Goal: Information Seeking & Learning: Learn about a topic

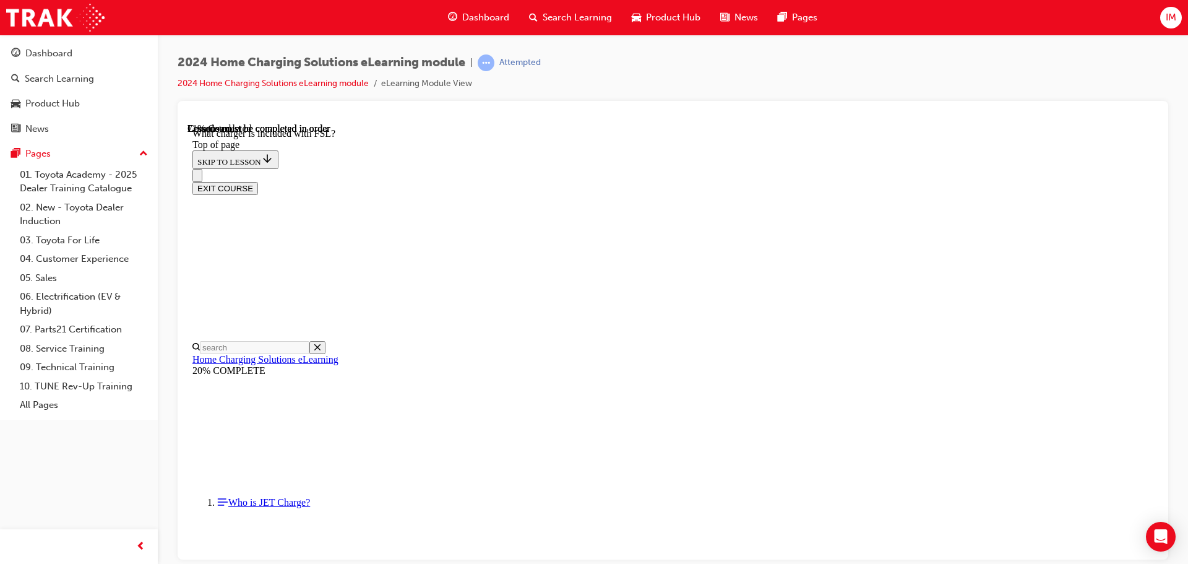
scroll to position [1329, 0]
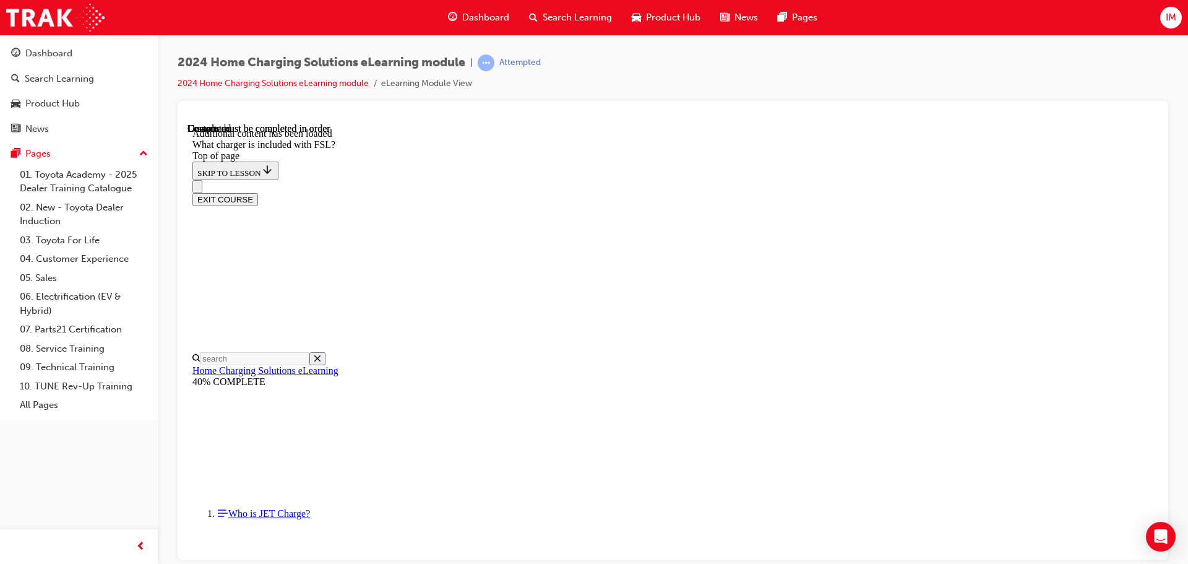
scroll to position [1626, 0]
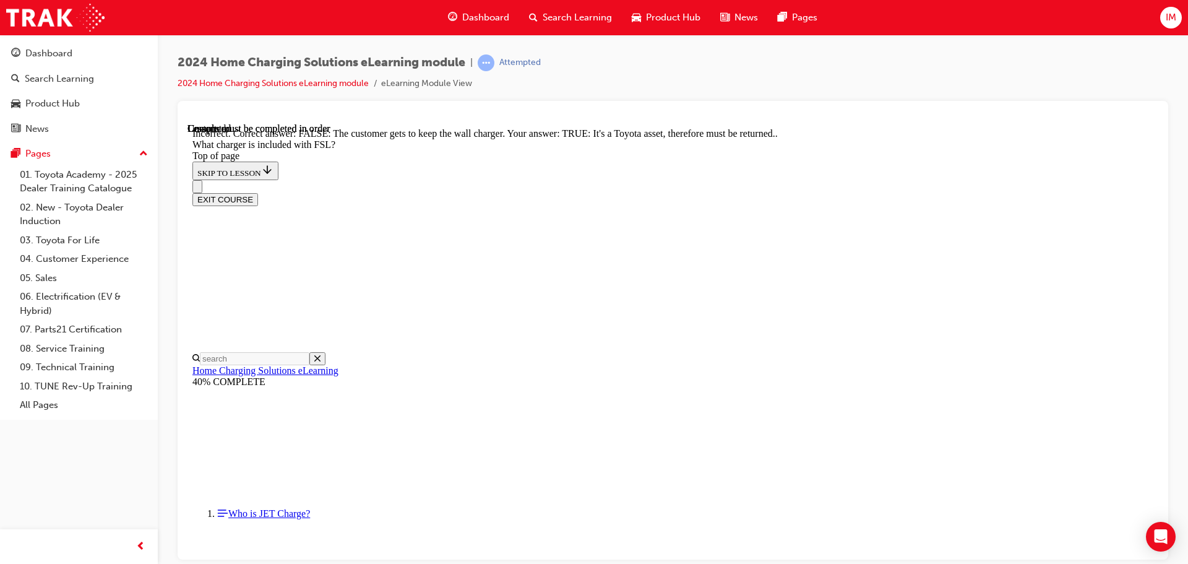
scroll to position [1667, 0]
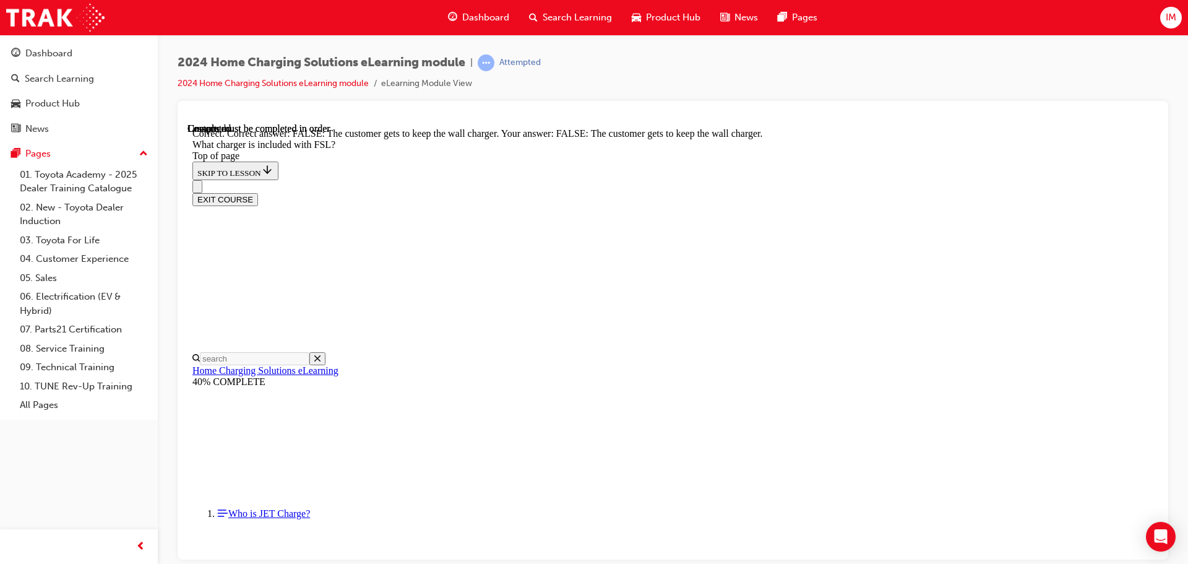
scroll to position [1708, 0]
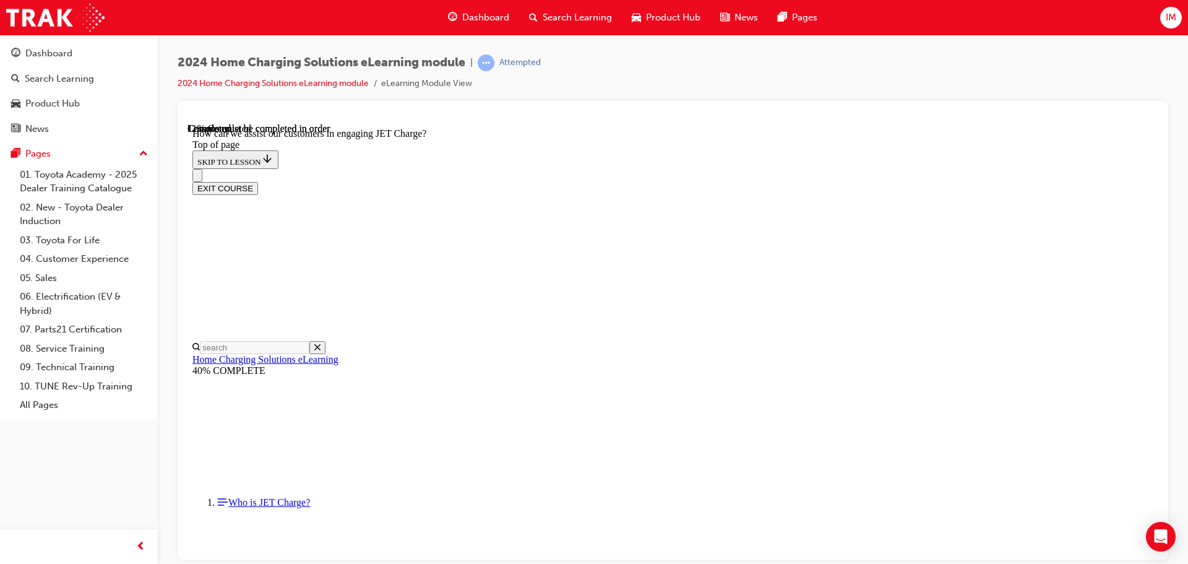
scroll to position [224, 0]
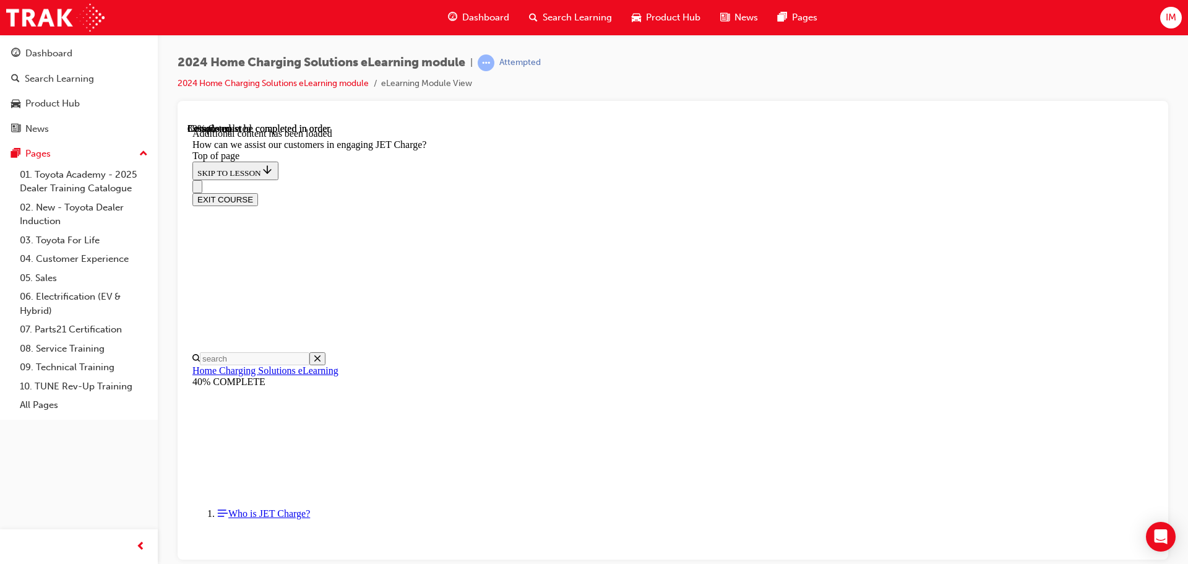
scroll to position [2737, 0]
drag, startPoint x: 867, startPoint y: 322, endPoint x: 863, endPoint y: 311, distance: 11.9
drag, startPoint x: 618, startPoint y: 191, endPoint x: 667, endPoint y: 313, distance: 131.9
drag, startPoint x: 625, startPoint y: 264, endPoint x: 667, endPoint y: 197, distance: 78.4
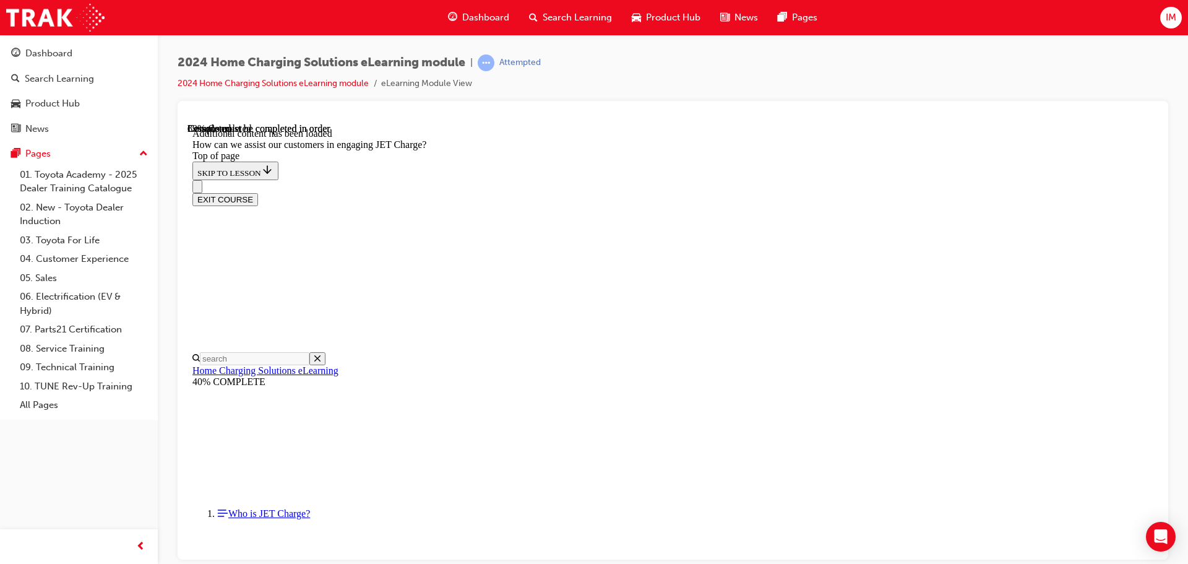
drag, startPoint x: 691, startPoint y: 365, endPoint x: 731, endPoint y: 255, distance: 116.6
drag, startPoint x: 718, startPoint y: 390, endPoint x: 737, endPoint y: 385, distance: 19.7
drag, startPoint x: 713, startPoint y: 432, endPoint x: 760, endPoint y: 432, distance: 46.4
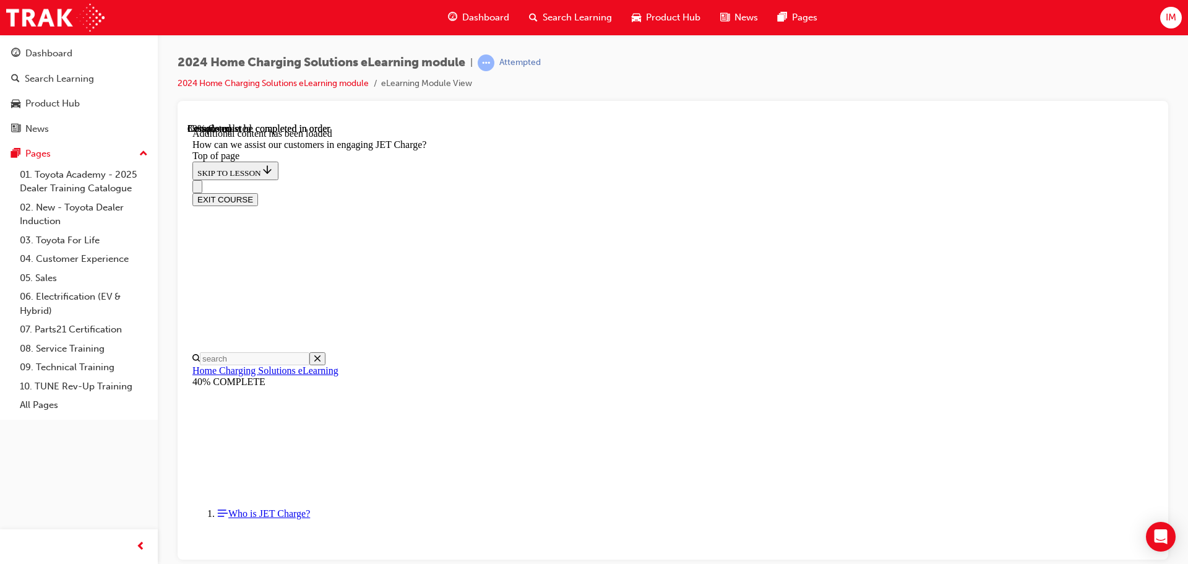
drag, startPoint x: 763, startPoint y: 382, endPoint x: 756, endPoint y: 388, distance: 9.7
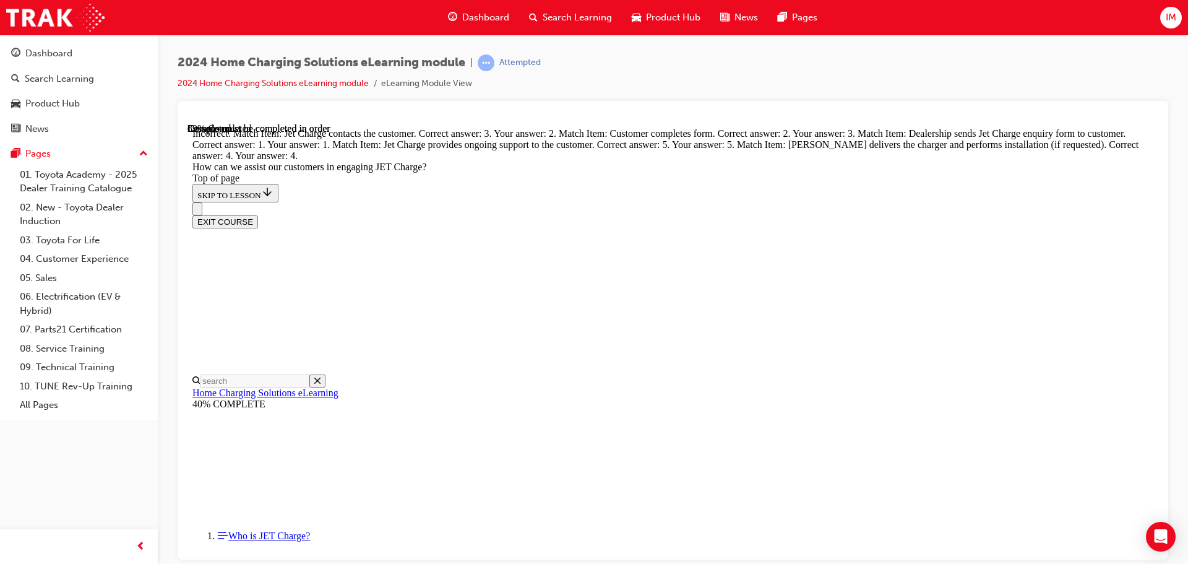
drag, startPoint x: 669, startPoint y: 232, endPoint x: 722, endPoint y: 288, distance: 77.0
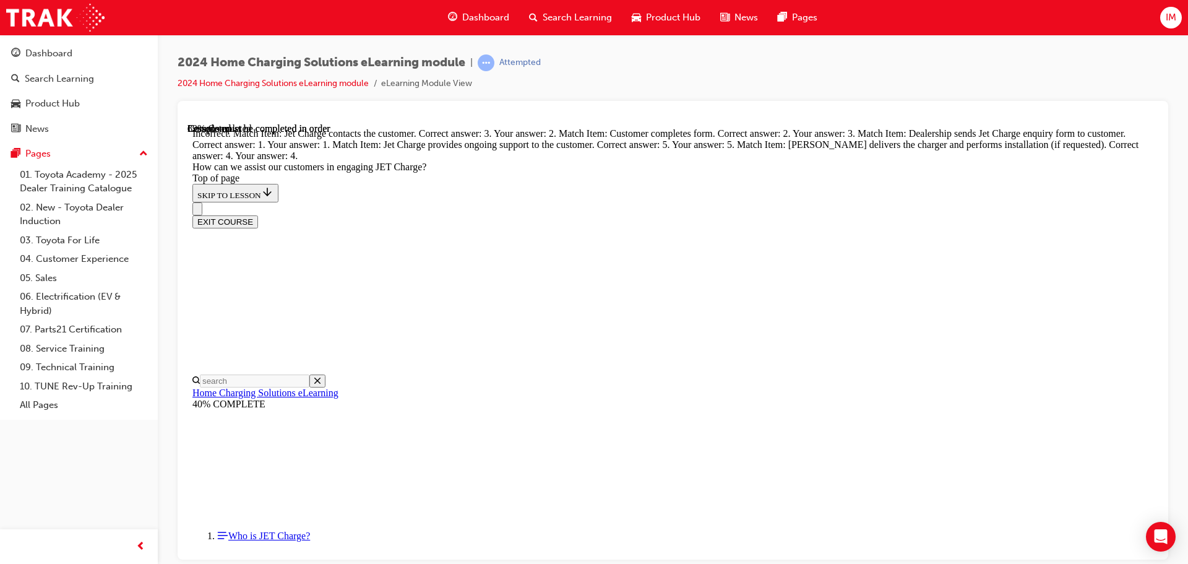
drag, startPoint x: 667, startPoint y: 415, endPoint x: 717, endPoint y: 359, distance: 75.4
drag, startPoint x: 677, startPoint y: 294, endPoint x: 690, endPoint y: 345, distance: 52.5
drag, startPoint x: 651, startPoint y: 239, endPoint x: 693, endPoint y: 288, distance: 64.0
drag, startPoint x: 647, startPoint y: 246, endPoint x: 685, endPoint y: 249, distance: 38.5
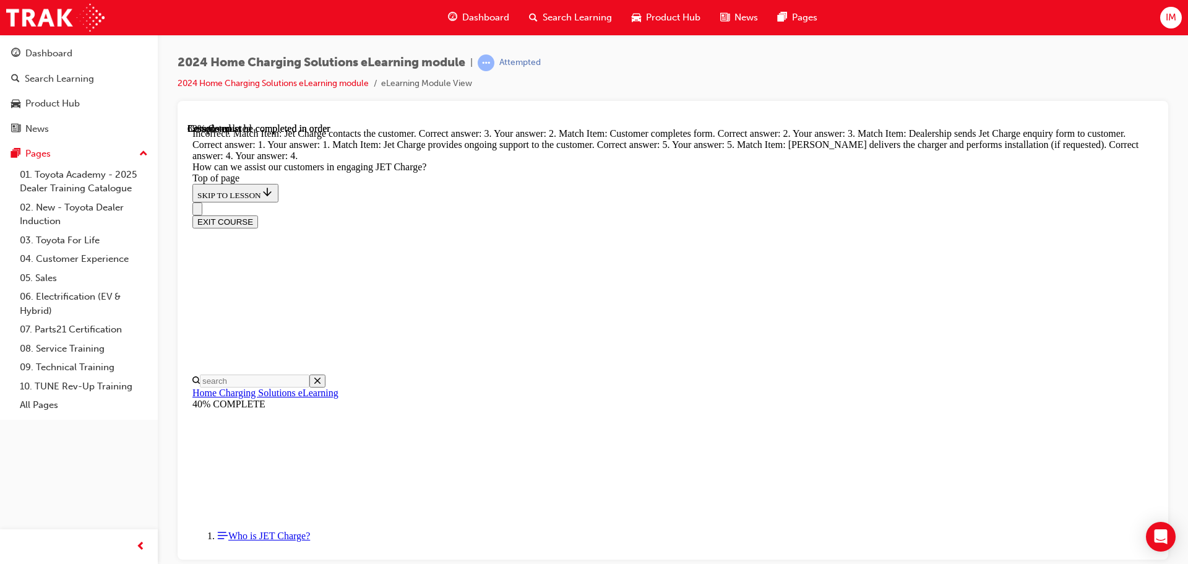
drag, startPoint x: 646, startPoint y: 460, endPoint x: 686, endPoint y: 459, distance: 40.2
drag, startPoint x: 693, startPoint y: 422, endPoint x: 722, endPoint y: 421, distance: 29.1
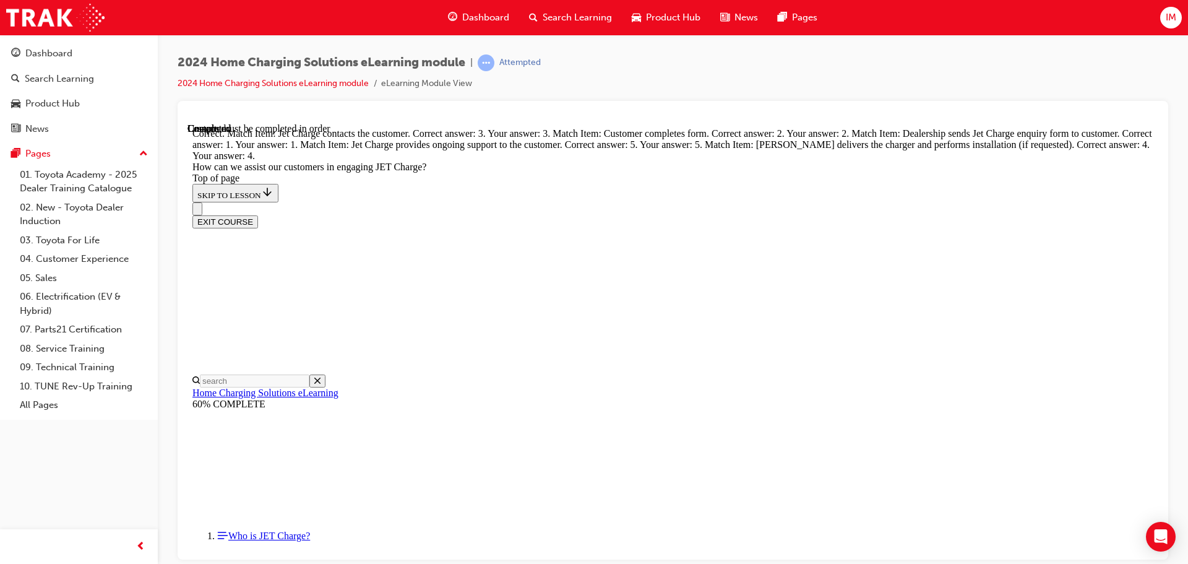
scroll to position [3251, 0]
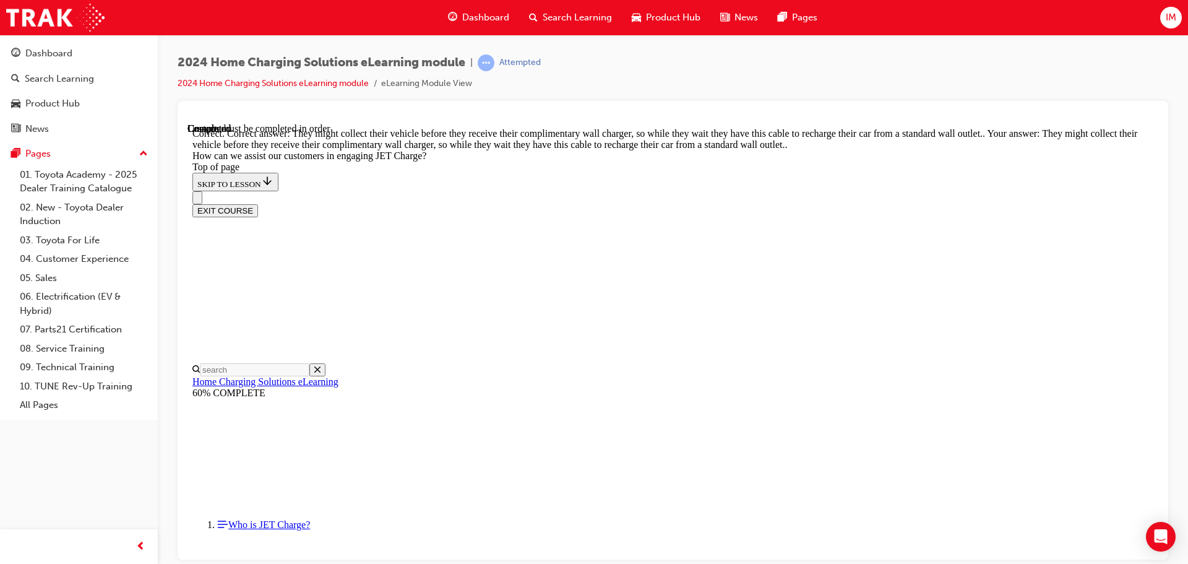
scroll to position [3413, 0]
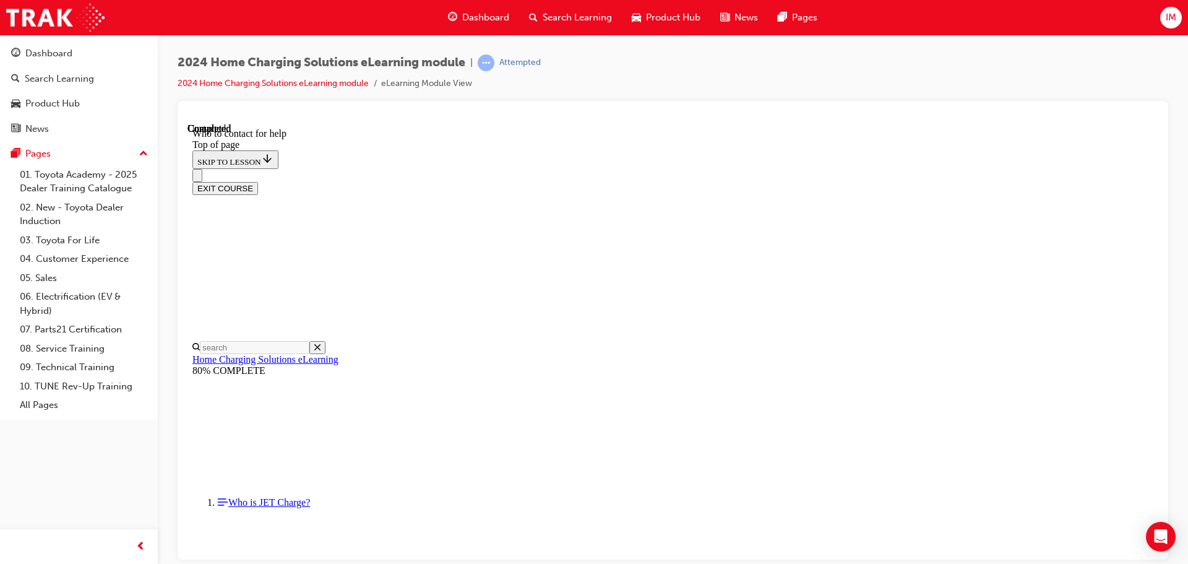
scroll to position [1441, 0]
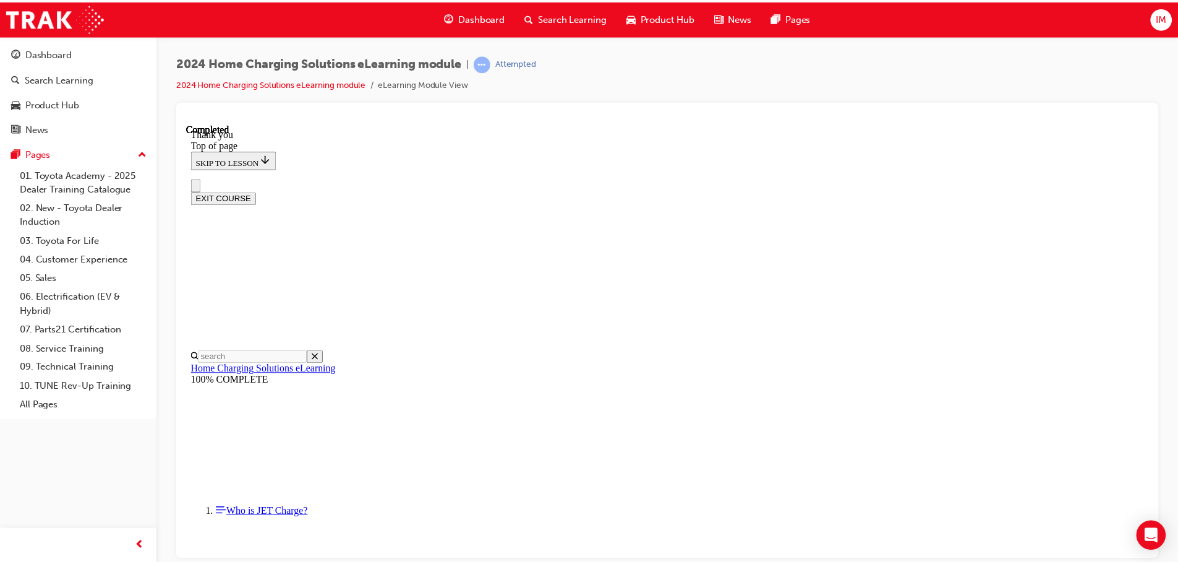
scroll to position [0, 0]
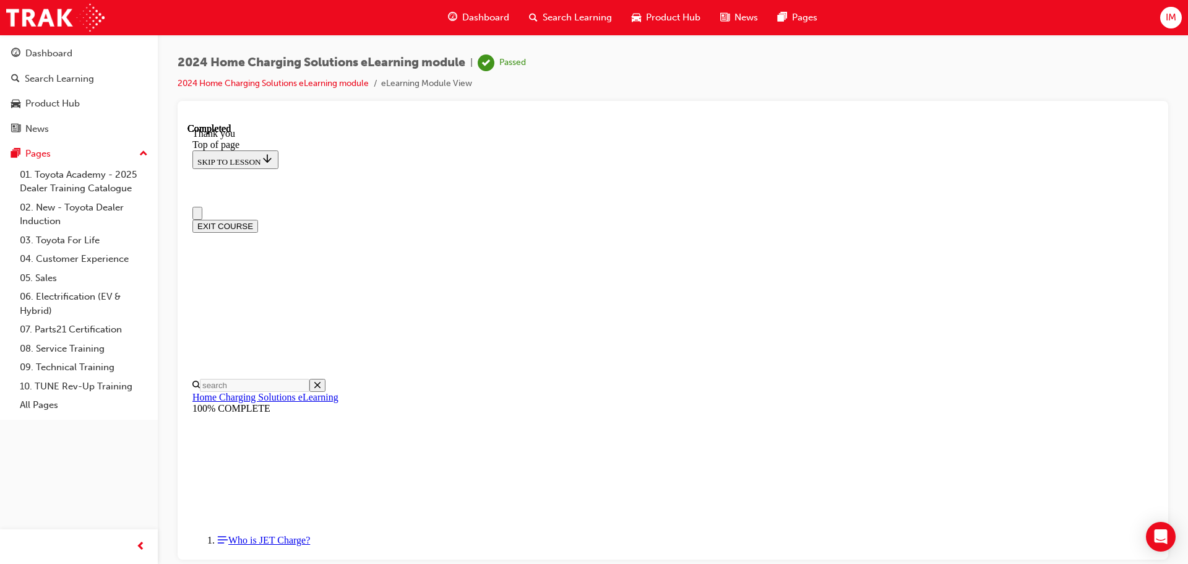
click at [665, 25] on div "Product Hub" at bounding box center [666, 17] width 88 height 25
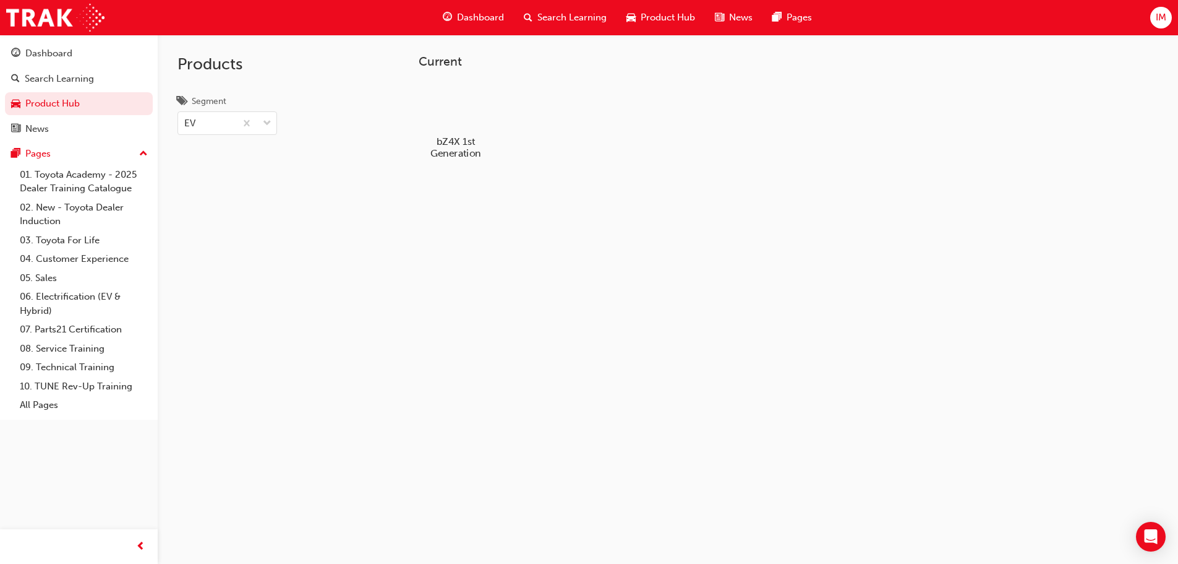
click at [457, 114] on div at bounding box center [455, 105] width 69 height 49
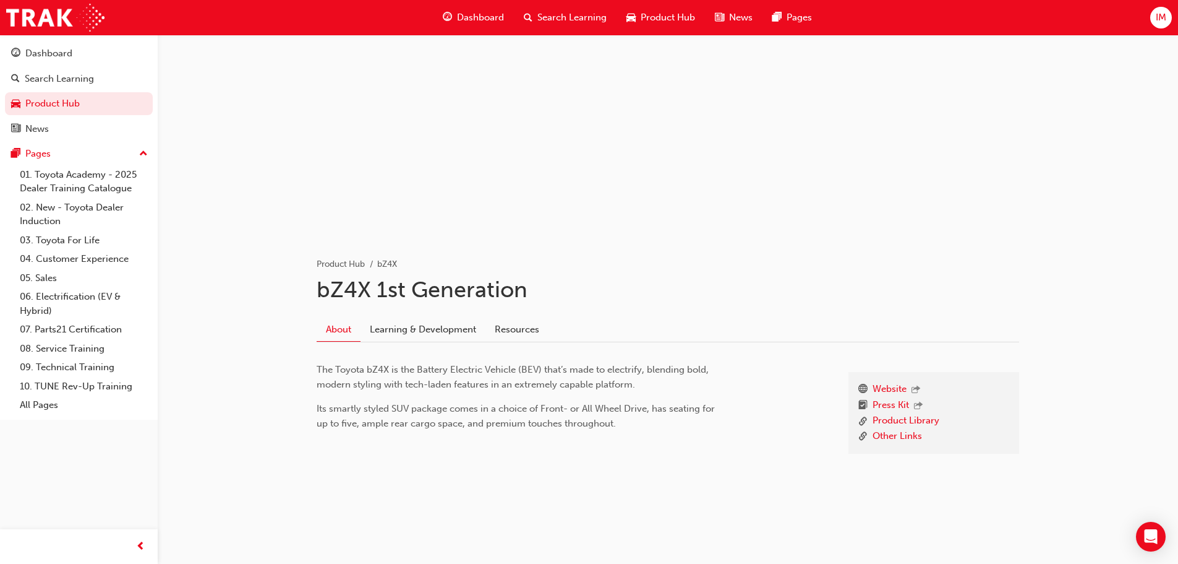
scroll to position [46, 0]
click at [413, 337] on link "Learning & Development" at bounding box center [423, 330] width 125 height 24
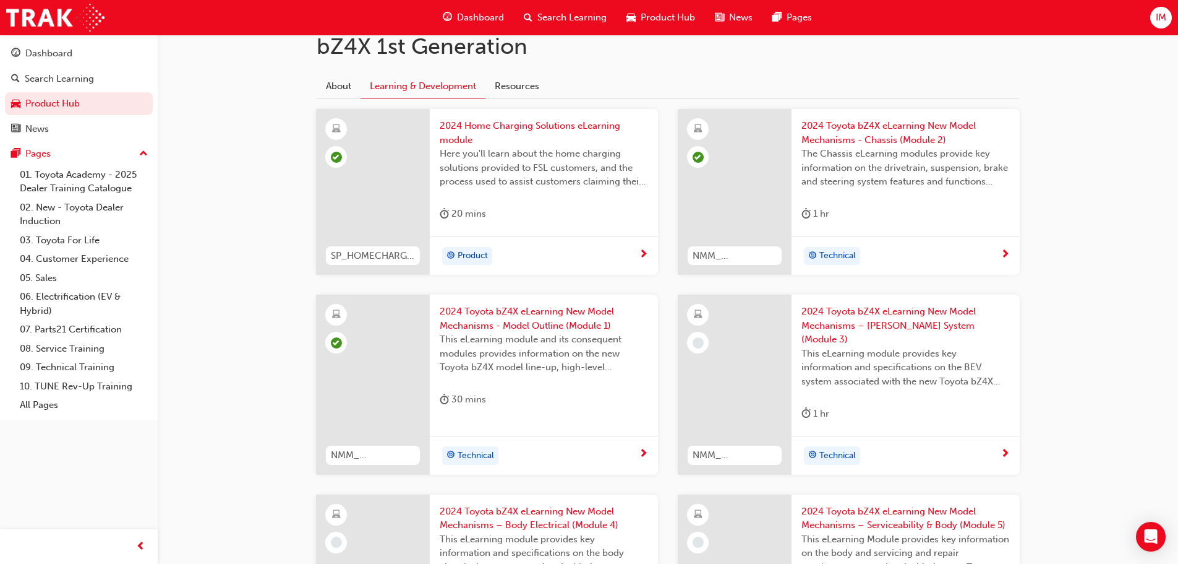
scroll to position [293, 0]
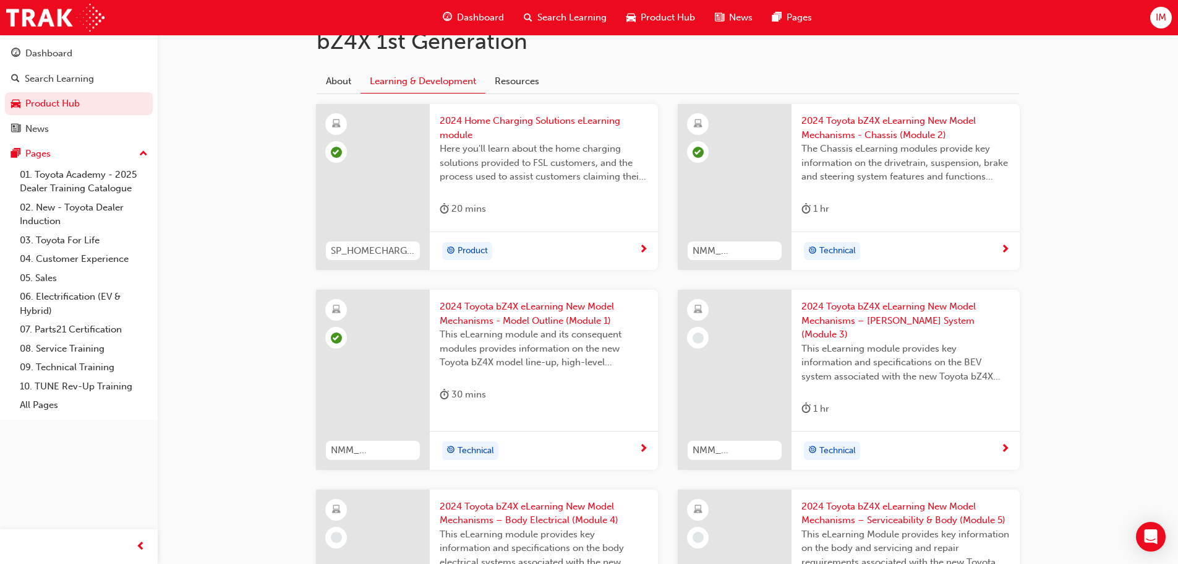
click at [951, 312] on span "2024 Toyota bZ4X eLearning New Model Mechanisms – [PERSON_NAME] System (Module …" at bounding box center [906, 320] width 208 height 42
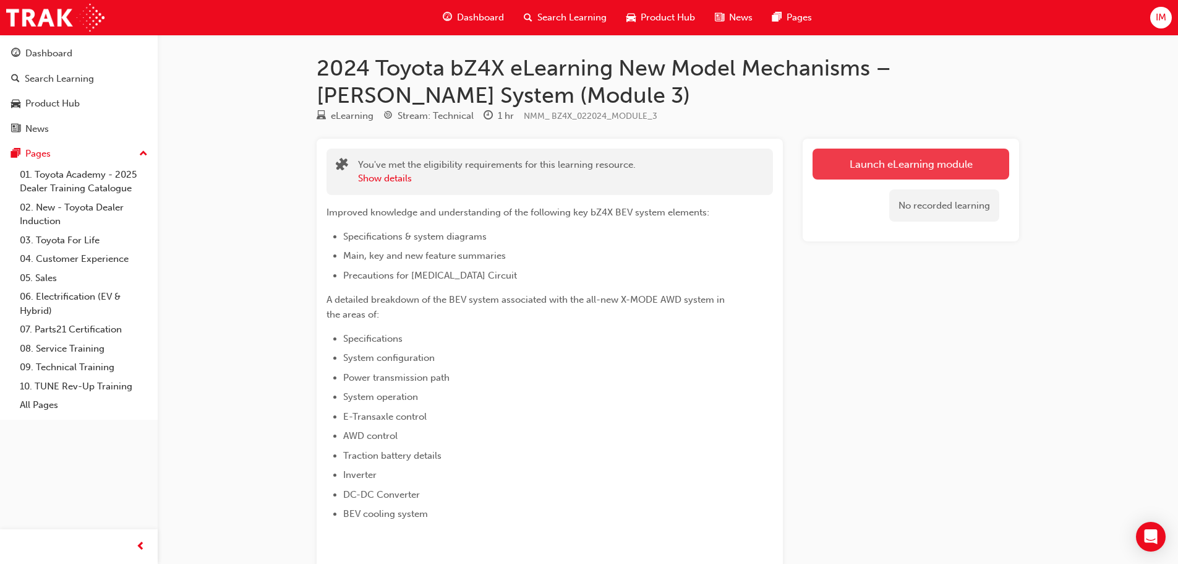
click at [917, 161] on link "Launch eLearning module" at bounding box center [911, 163] width 197 height 31
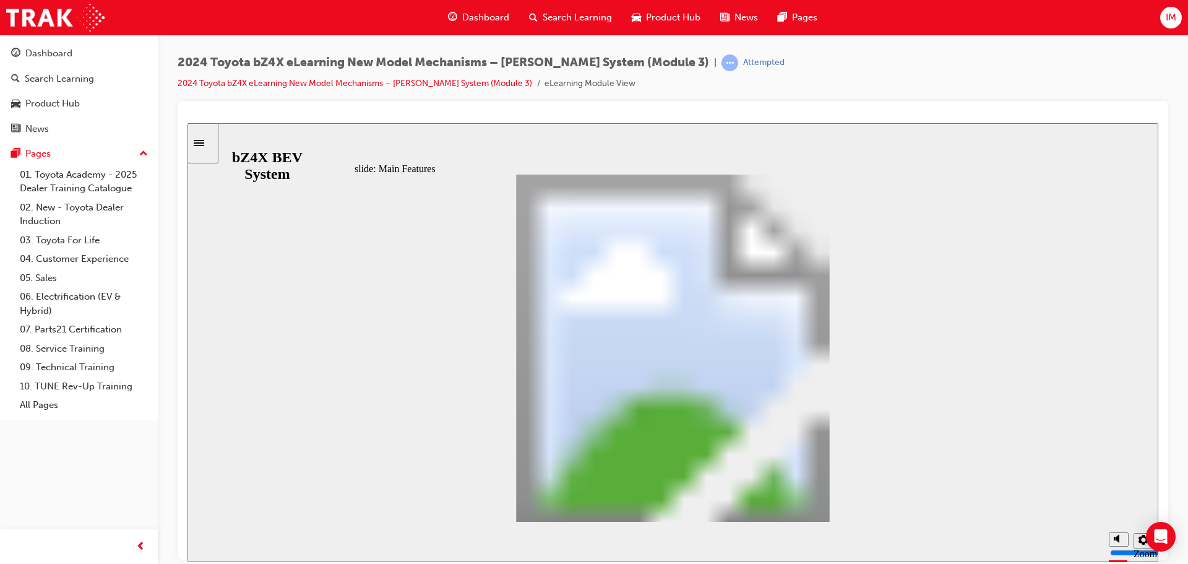
scroll to position [851, 0]
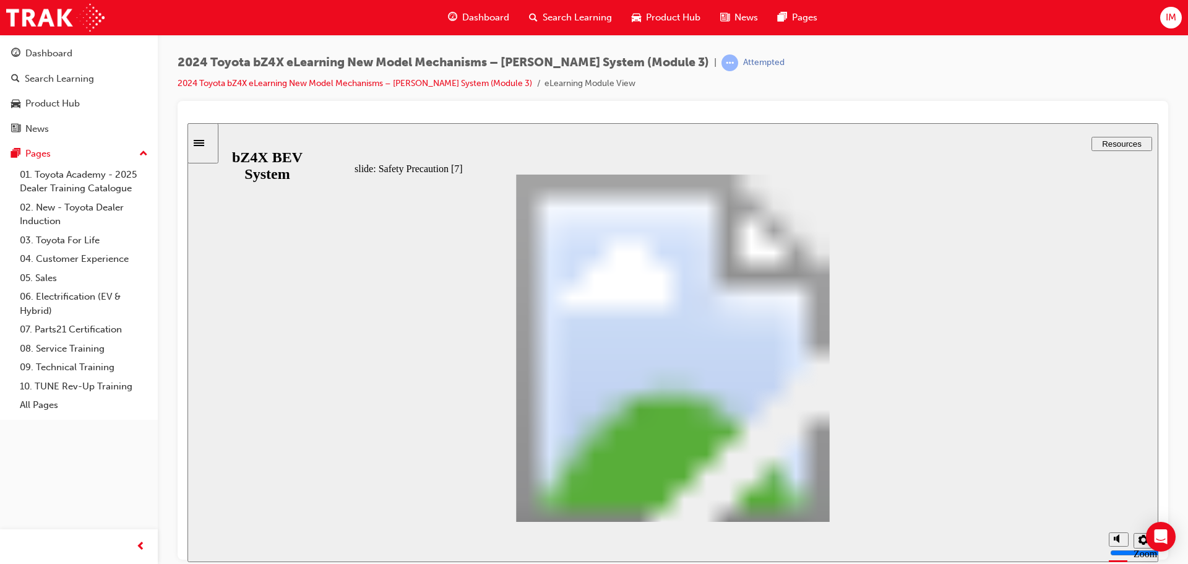
type input "1"
type input "3"
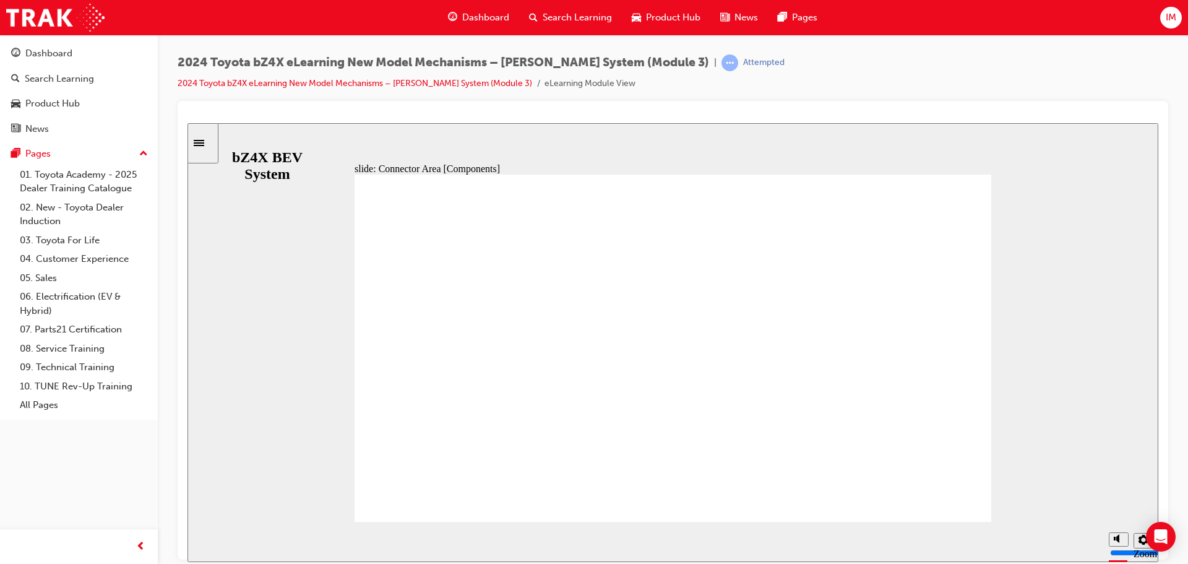
click at [1013, 249] on div "slide: Traction Battery Stack [Type A] Traction Battery Stack [Type A] Oval 5 T…" at bounding box center [672, 341] width 971 height 439
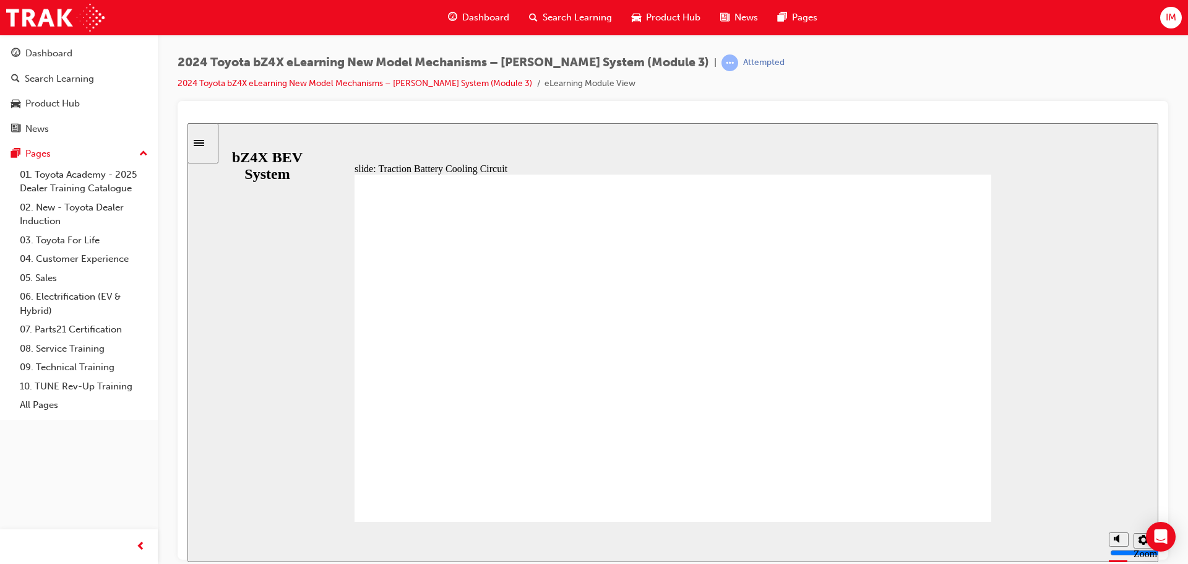
drag, startPoint x: 383, startPoint y: 319, endPoint x: 382, endPoint y: 346, distance: 26.6
type input "3"
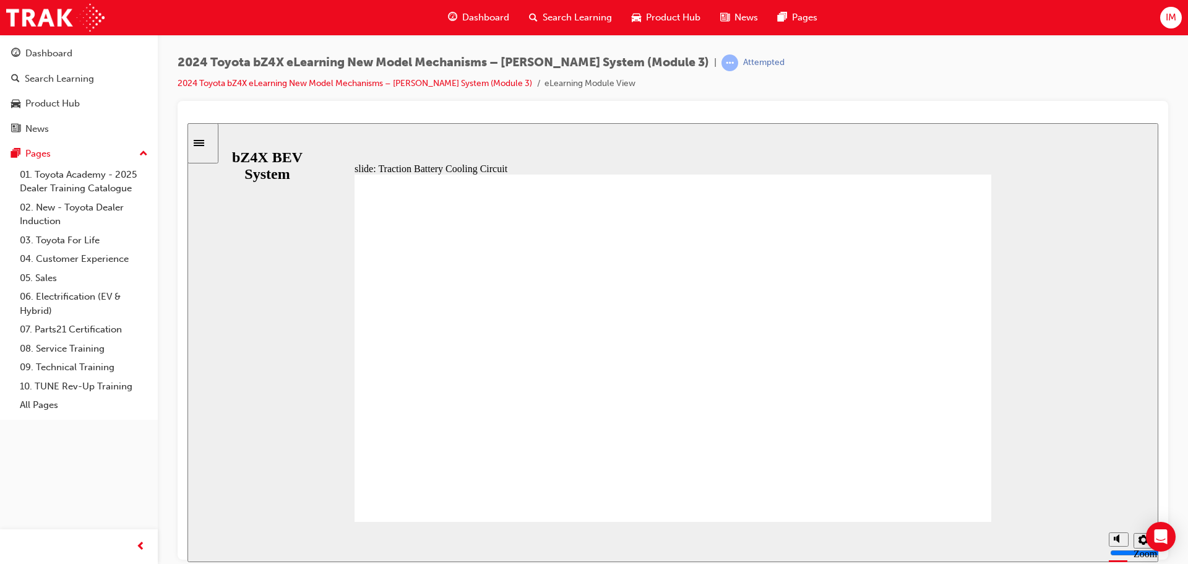
type input "4"
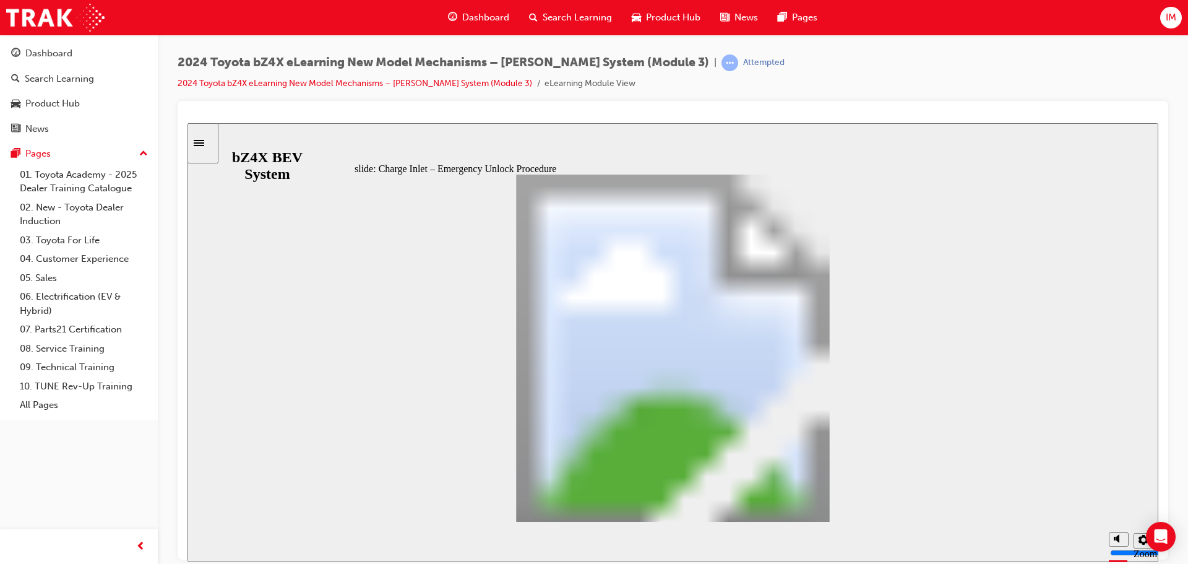
click at [278, 377] on div "slide: Charging Schedule Function Charging Schedule Function Oval 3 Charging mo…" at bounding box center [672, 341] width 971 height 439
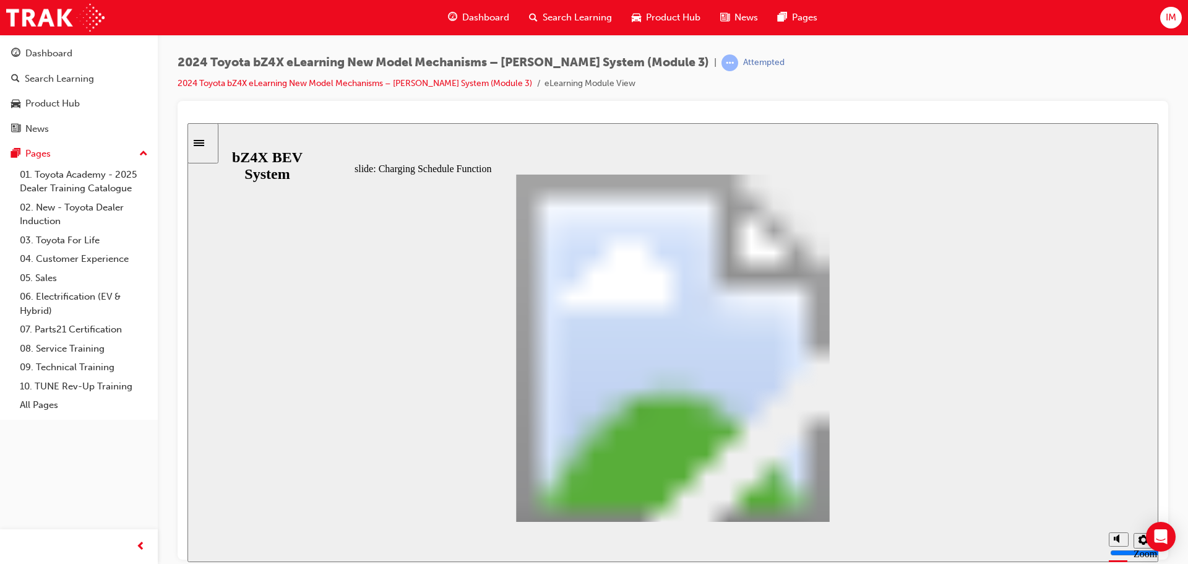
click at [837, 521] on section "Playback Speed 2 1.75" at bounding box center [672, 541] width 971 height 40
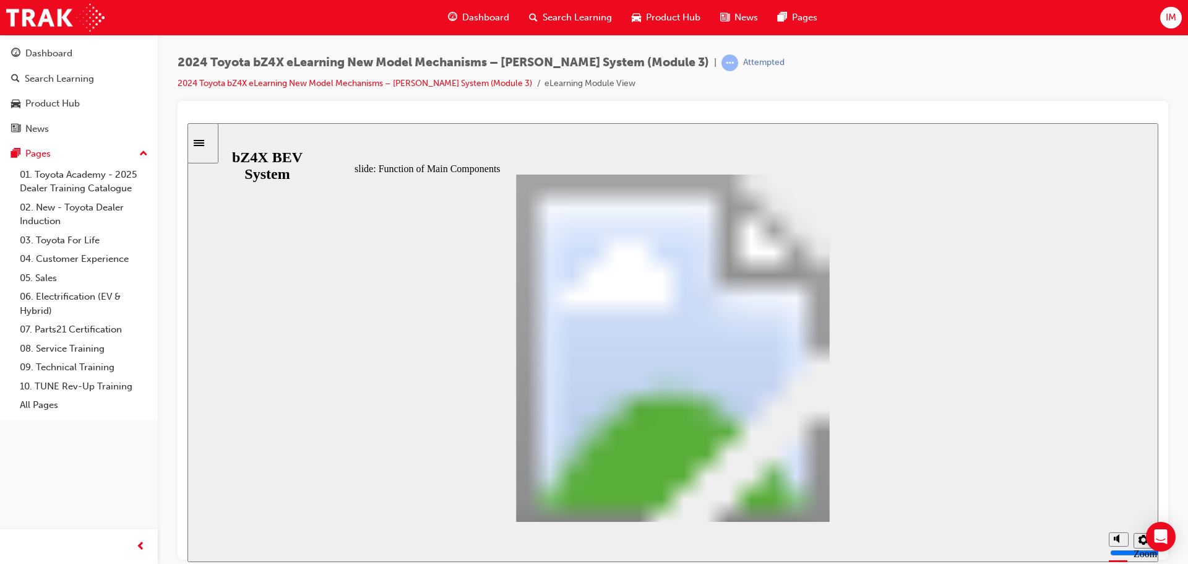
type input "4"
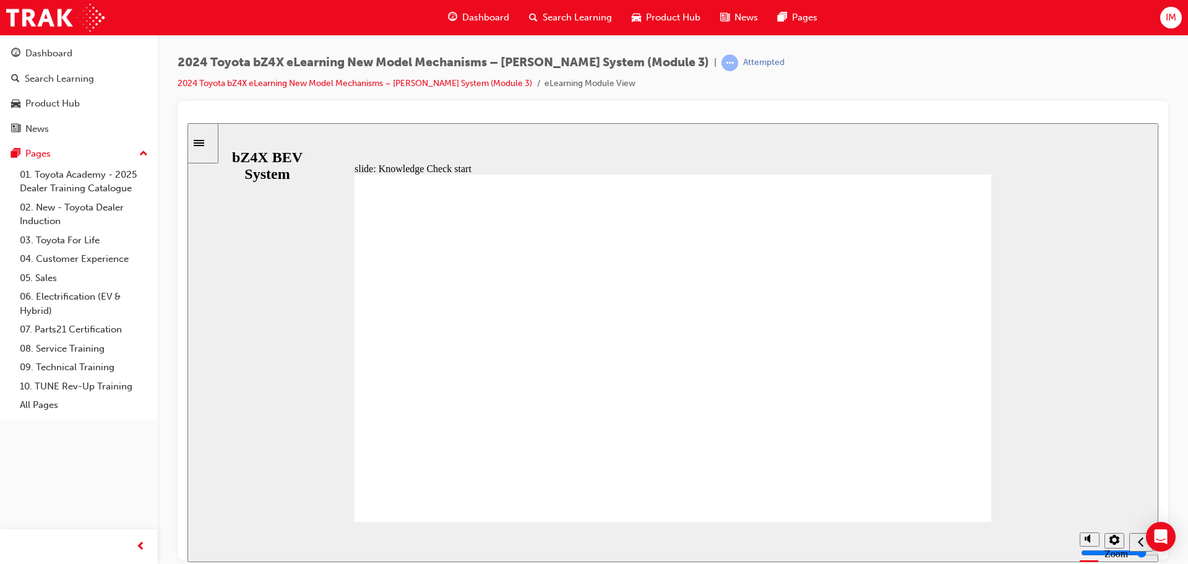
radio input "true"
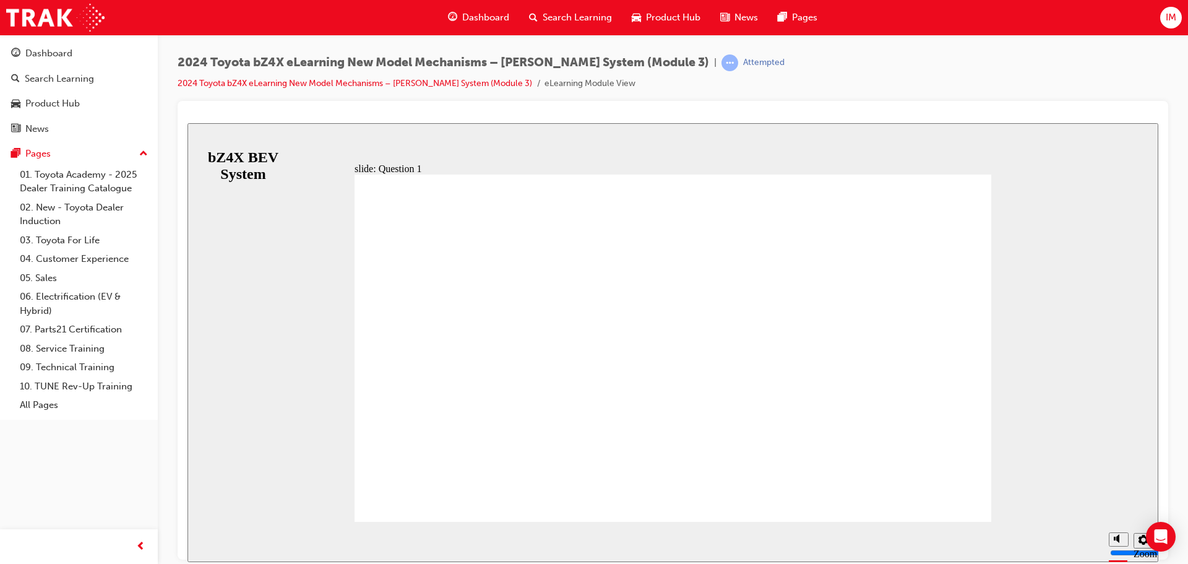
radio input "false"
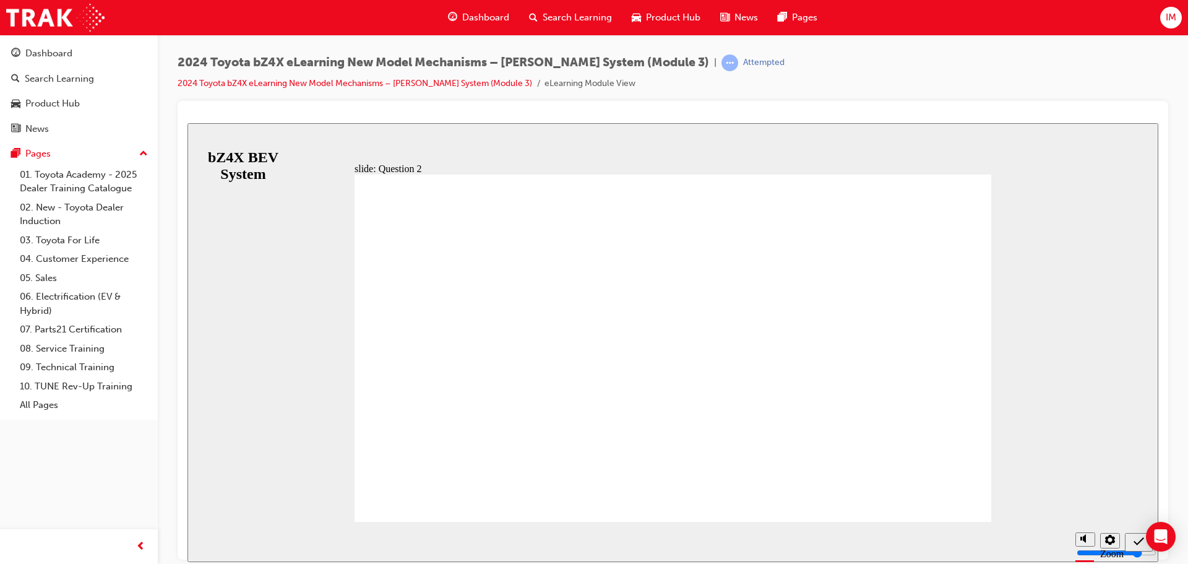
radio input "true"
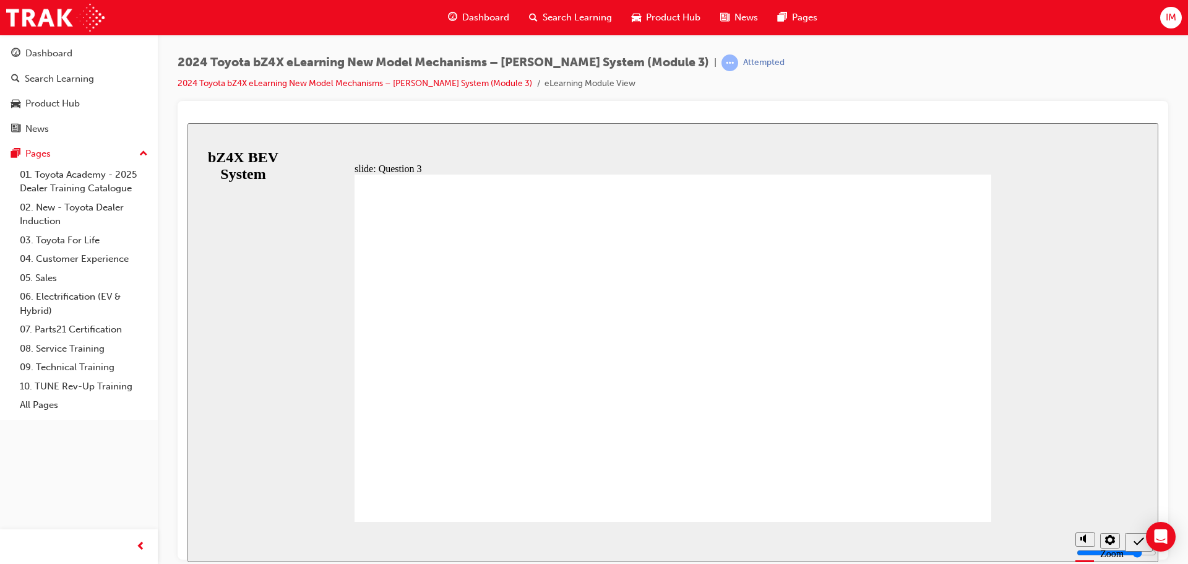
radio input "false"
radio input "true"
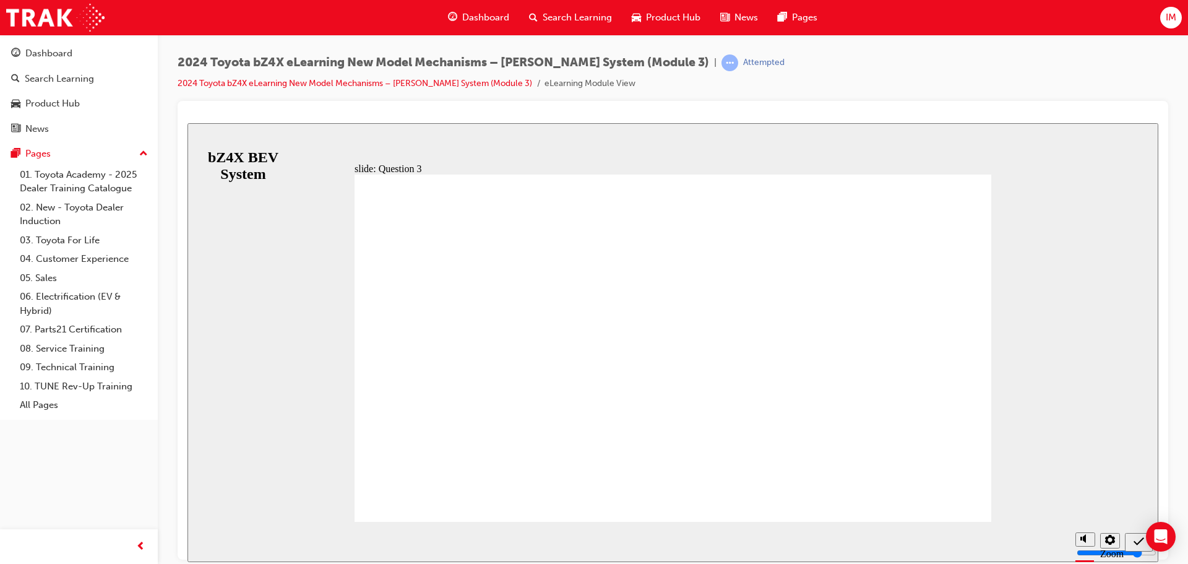
radio input "true"
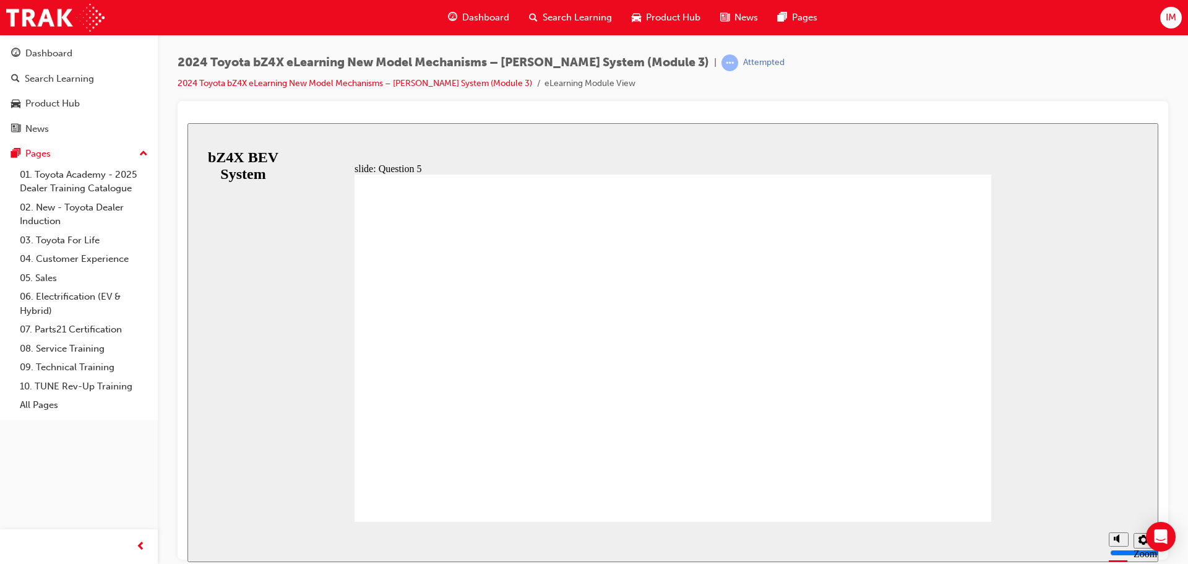
radio input "true"
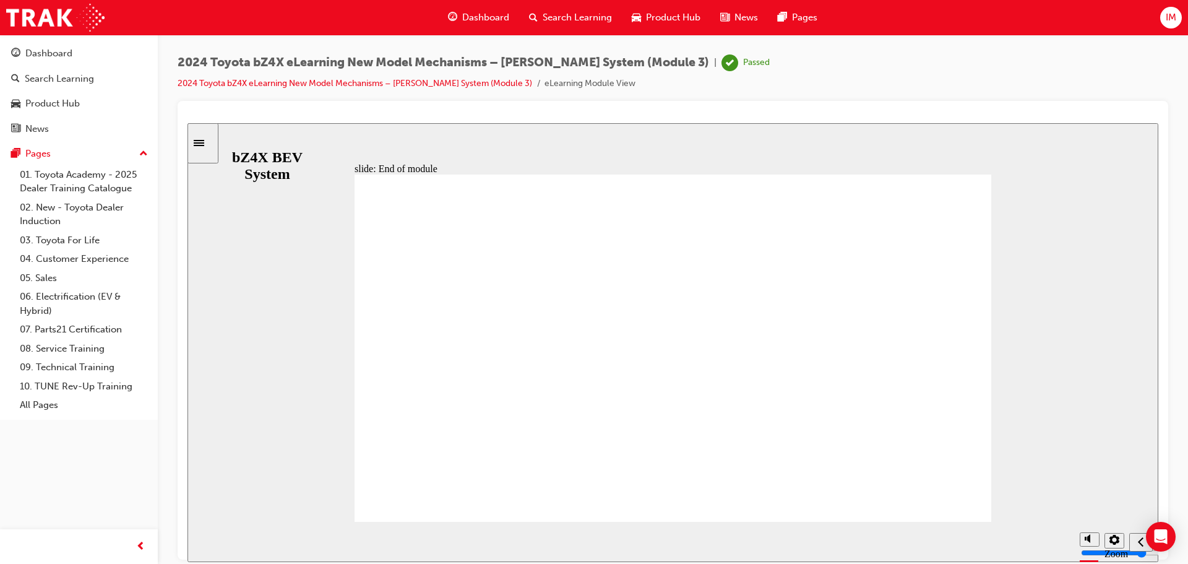
click at [661, 12] on span "Product Hub" at bounding box center [673, 18] width 54 height 14
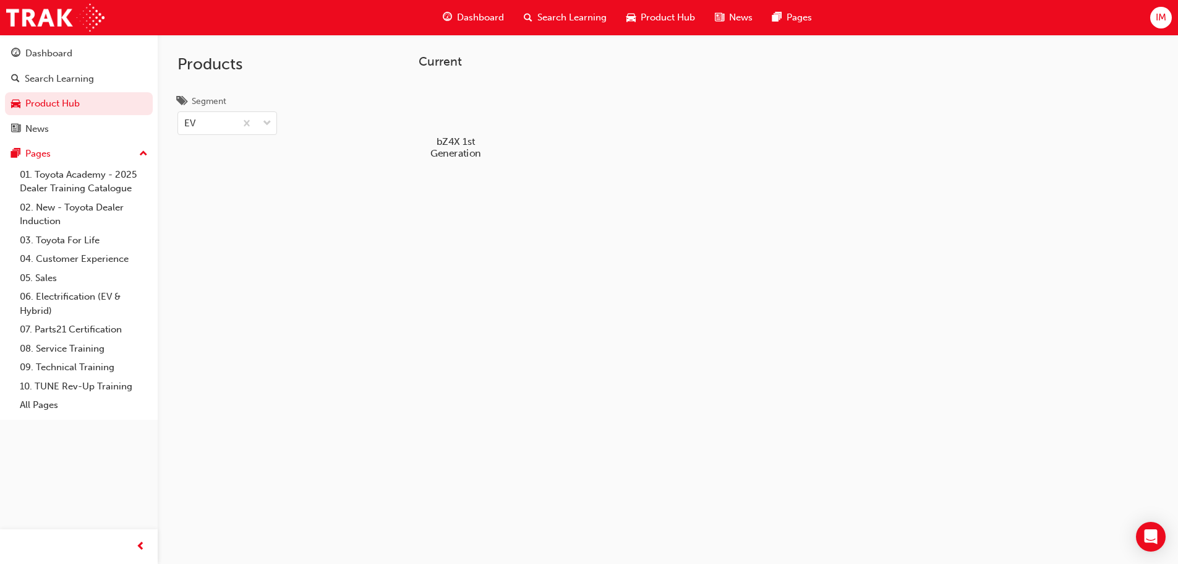
click at [465, 127] on div at bounding box center [455, 105] width 69 height 49
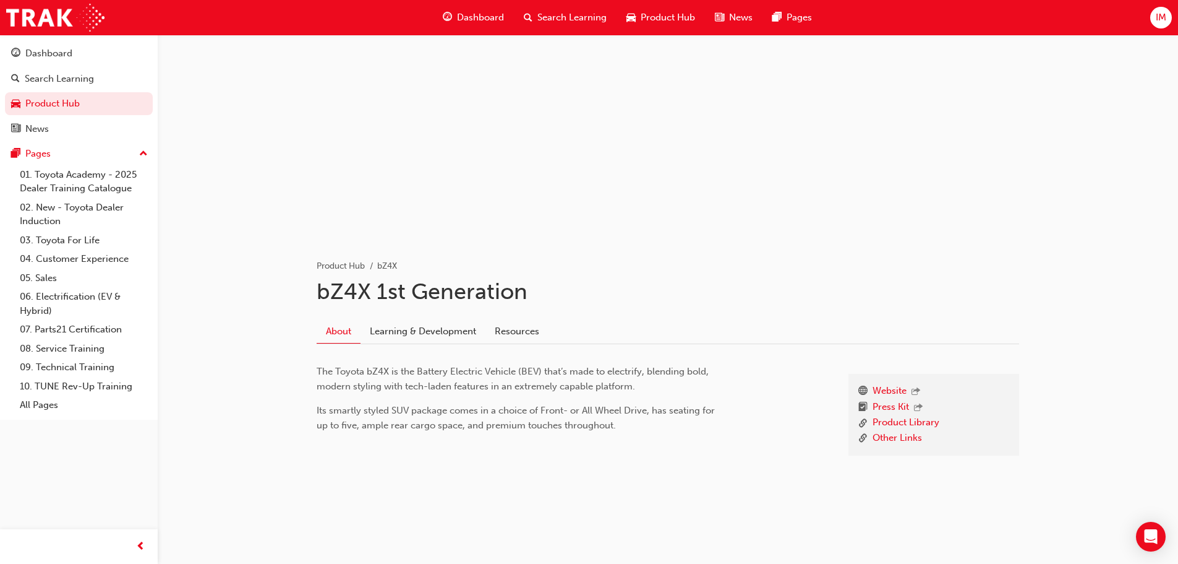
scroll to position [46, 0]
click at [398, 322] on link "Learning & Development" at bounding box center [423, 330] width 125 height 24
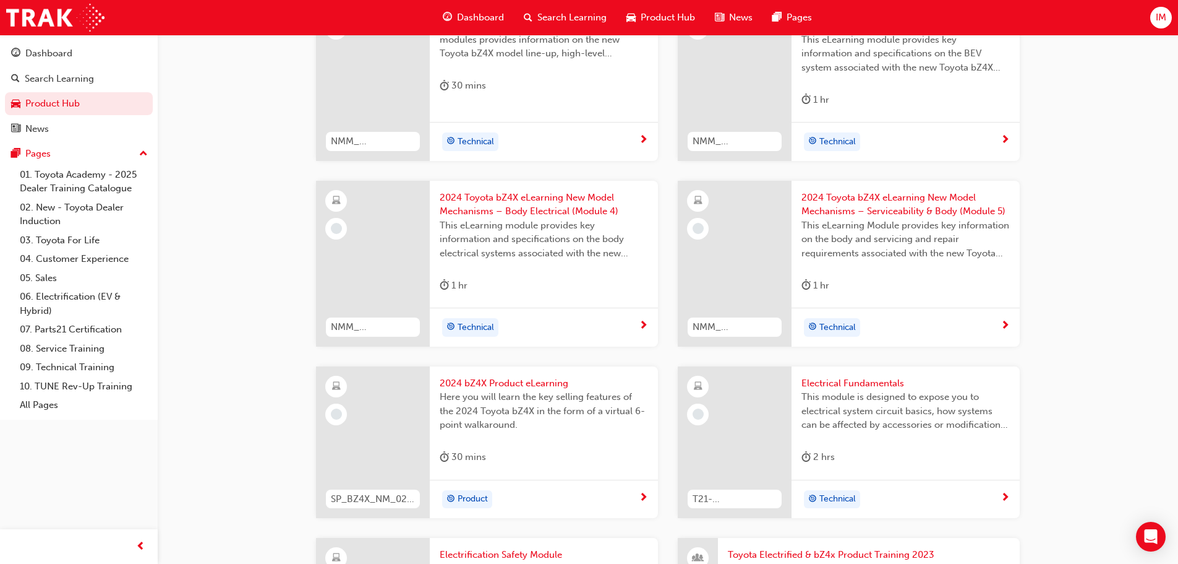
scroll to position [603, 0]
click at [831, 375] on span "Electrical Fundamentals" at bounding box center [906, 382] width 208 height 14
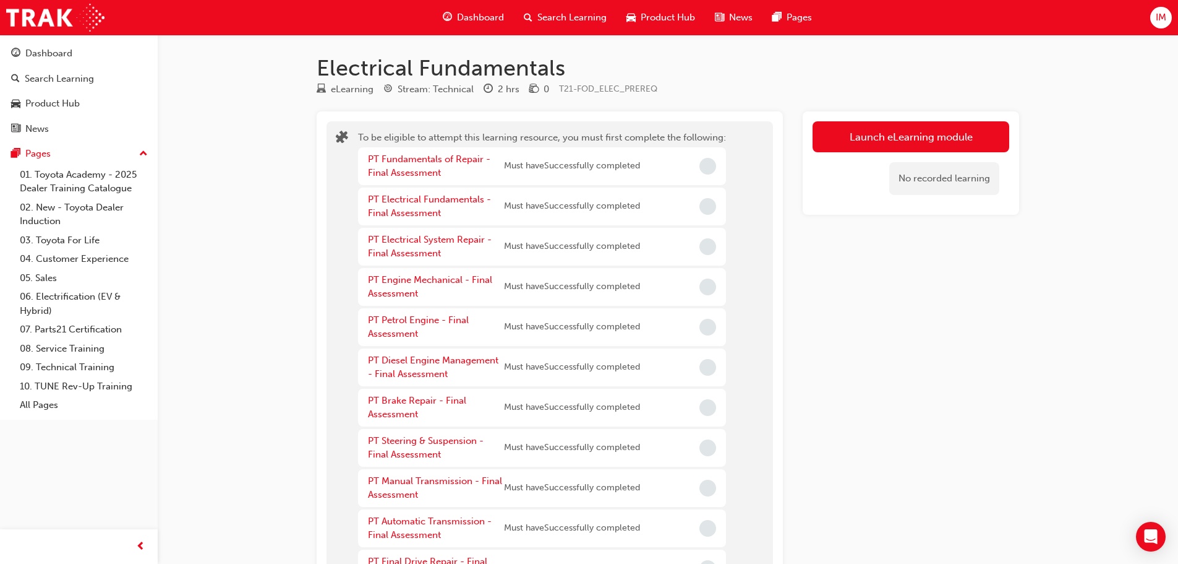
click at [641, 19] on span "Product Hub" at bounding box center [668, 18] width 54 height 14
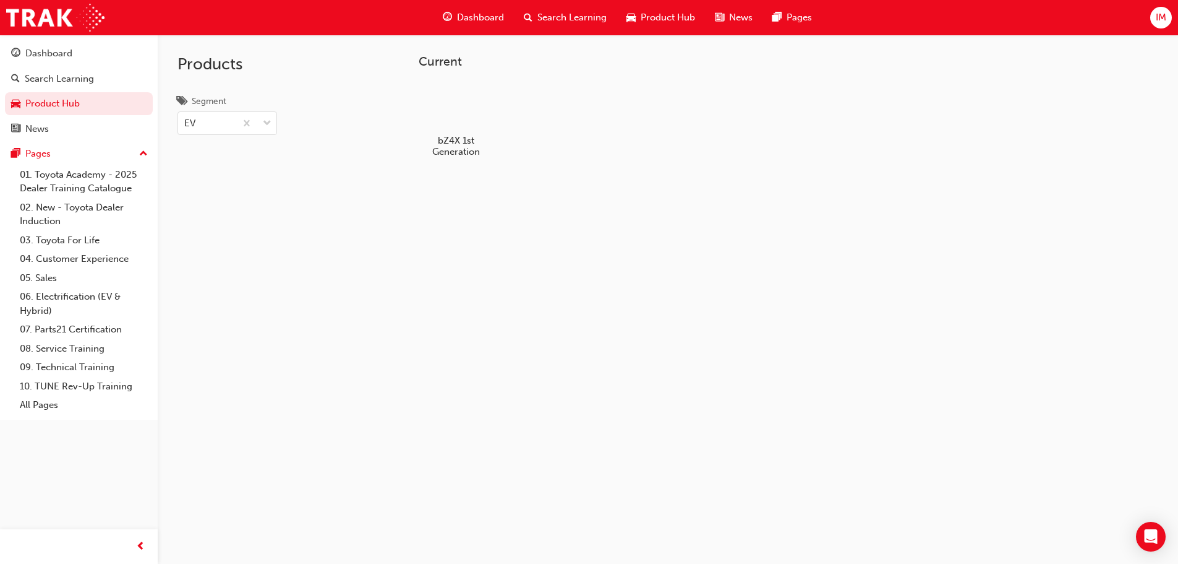
click at [418, 122] on div "Current bZ4X 1st Generation" at bounding box center [770, 137] width 742 height 166
click at [478, 128] on div at bounding box center [455, 105] width 69 height 49
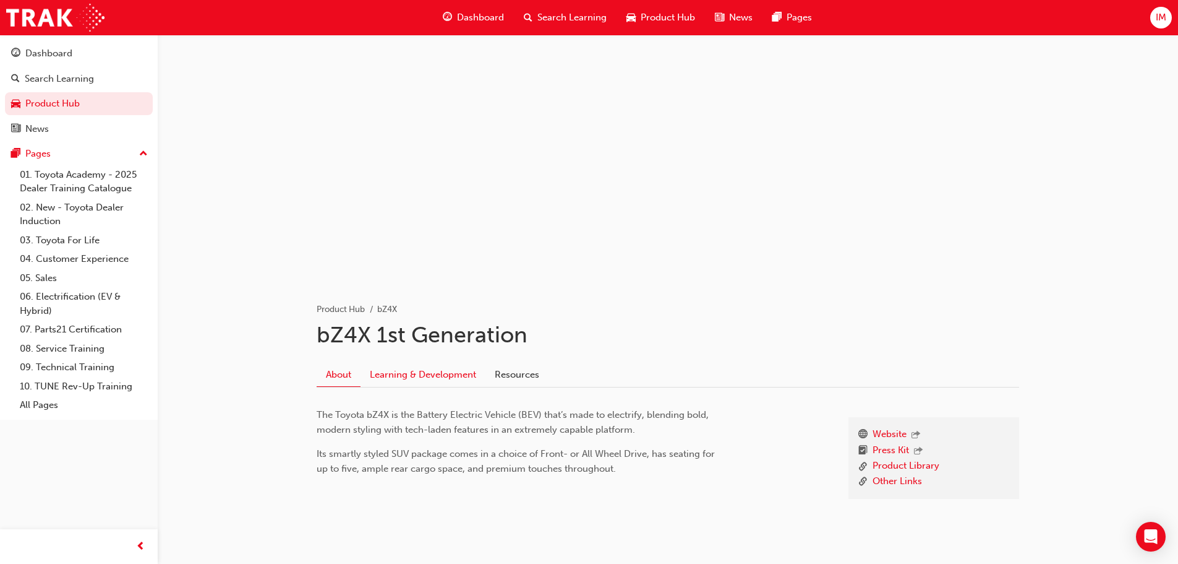
click at [384, 373] on link "Learning & Development" at bounding box center [423, 375] width 125 height 24
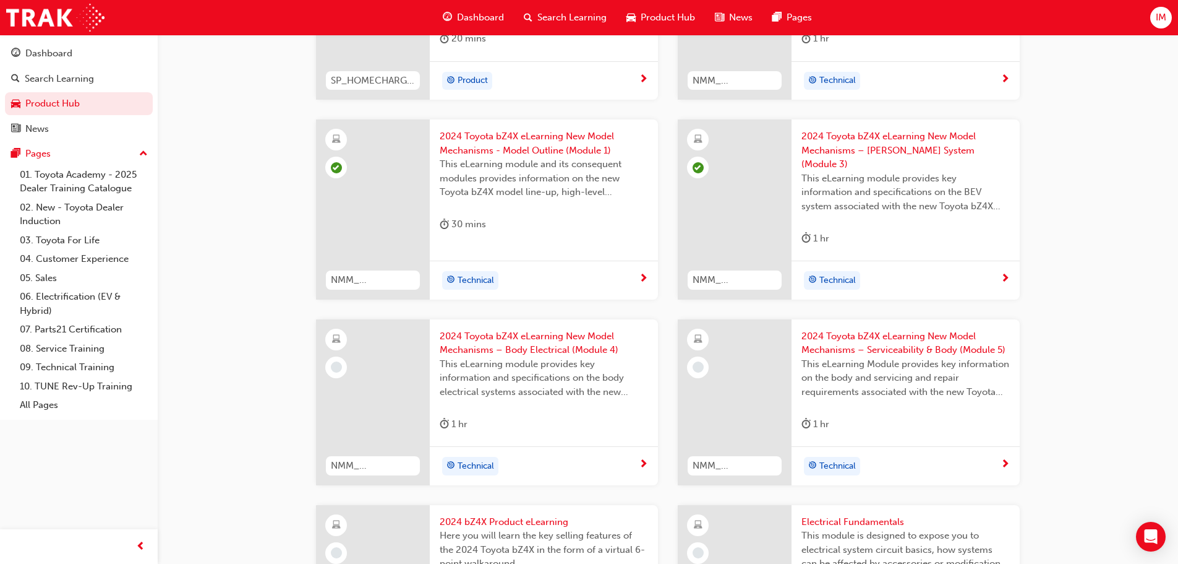
scroll to position [453, 0]
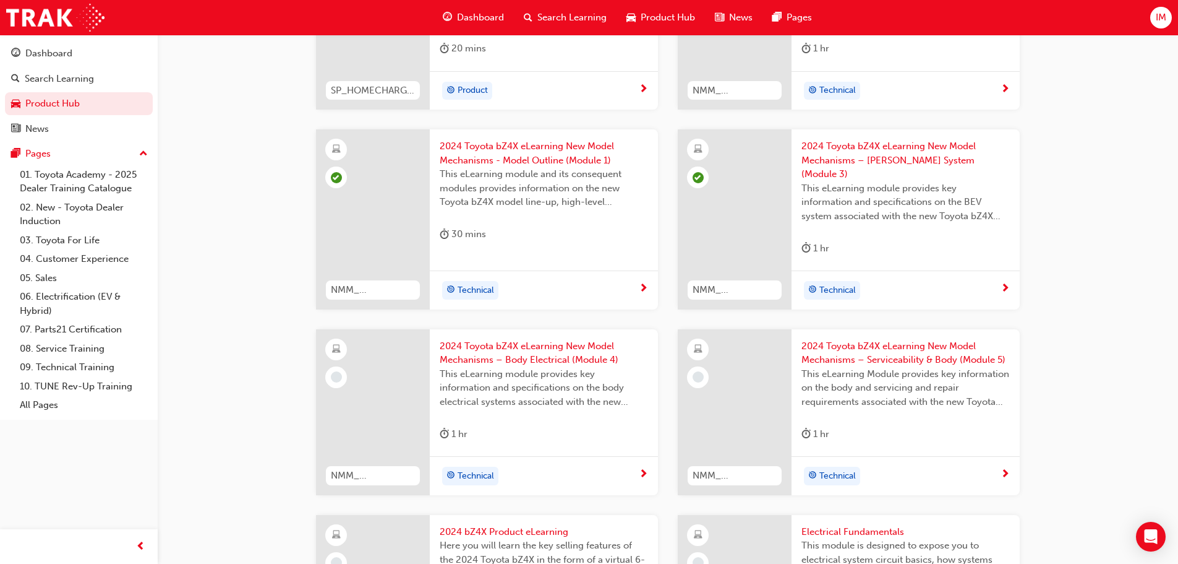
click at [500, 339] on span "2024 Toyota bZ4X eLearning New Model Mechanisms – Body Electrical (Module 4)" at bounding box center [544, 353] width 208 height 28
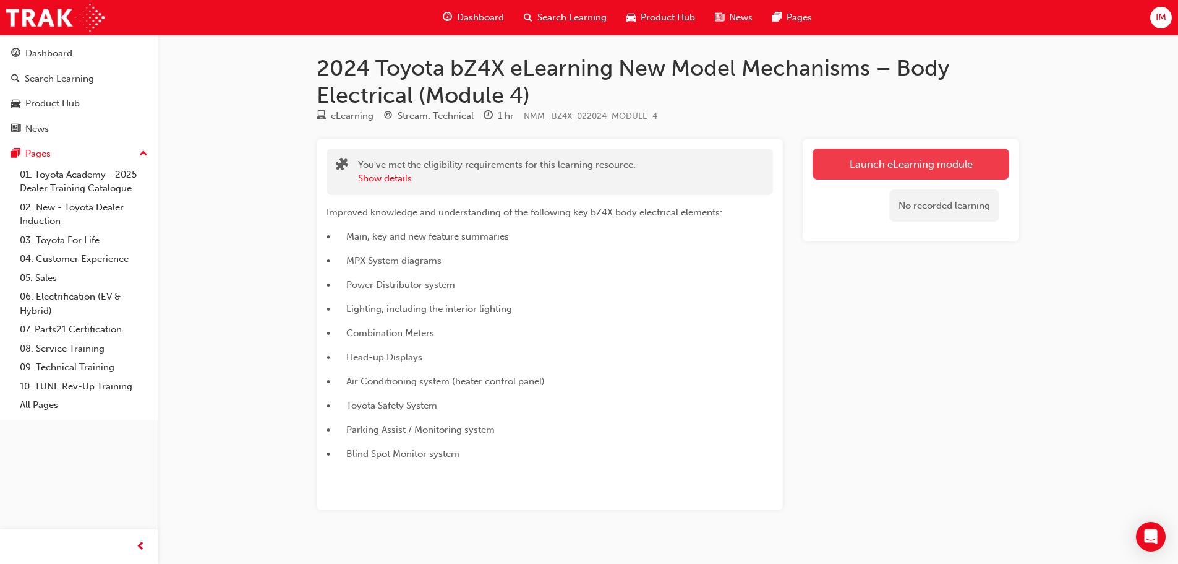
click at [881, 172] on link "Launch eLearning module" at bounding box center [911, 163] width 197 height 31
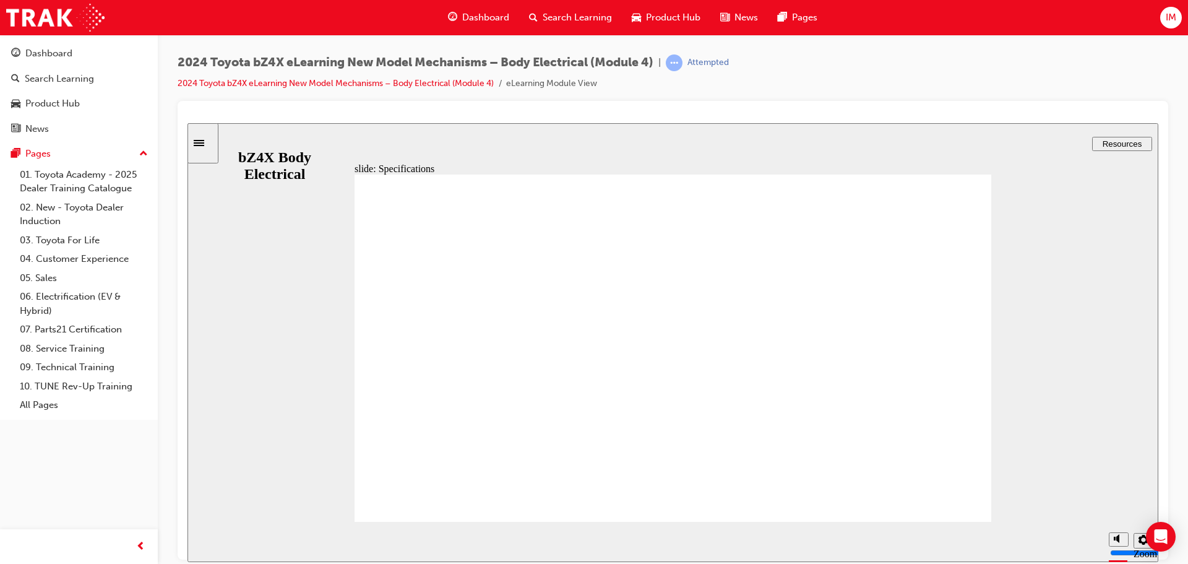
scroll to position [340, 0]
